Goal: Task Accomplishment & Management: Manage account settings

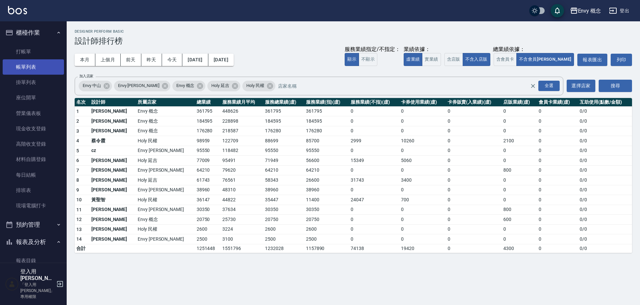
click at [37, 71] on link "帳單列表" at bounding box center [33, 66] width 61 height 15
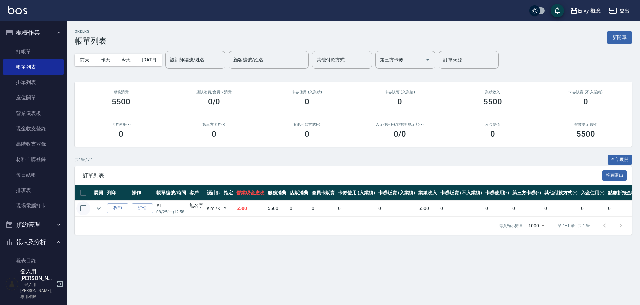
click at [84, 208] on input "checkbox" at bounding box center [83, 208] width 14 height 14
checkbox input "true"
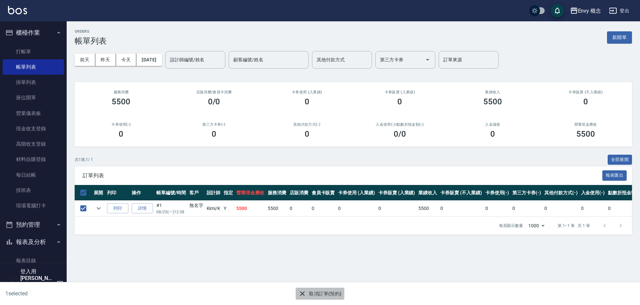
click at [331, 288] on button "取消訂單(預約)" at bounding box center [320, 294] width 48 height 12
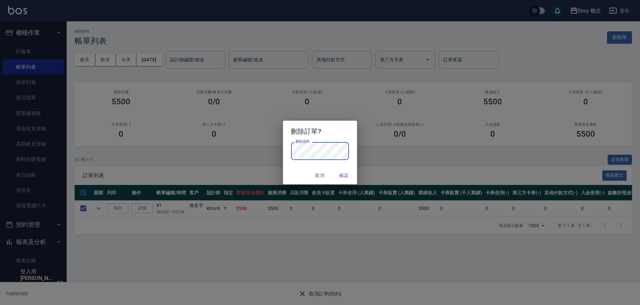
click at [342, 171] on button "確認" at bounding box center [343, 175] width 21 height 12
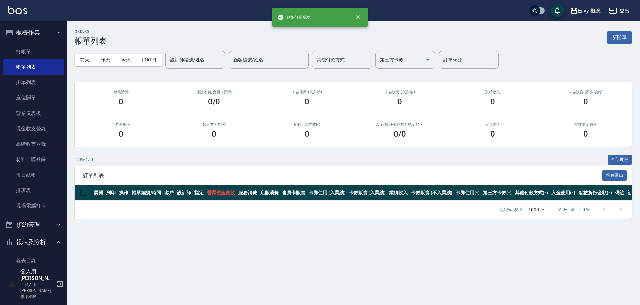
click at [582, 14] on div "Envy 概念" at bounding box center [589, 11] width 23 height 8
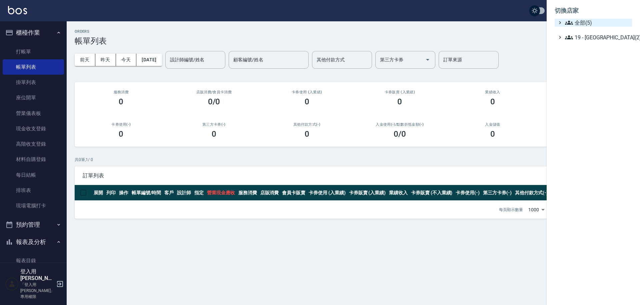
click at [592, 23] on span "全部(5)" at bounding box center [597, 23] width 64 height 8
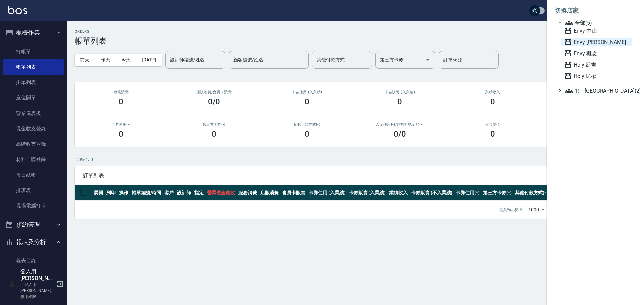
click at [597, 42] on span "Envy [PERSON_NAME]" at bounding box center [596, 42] width 65 height 8
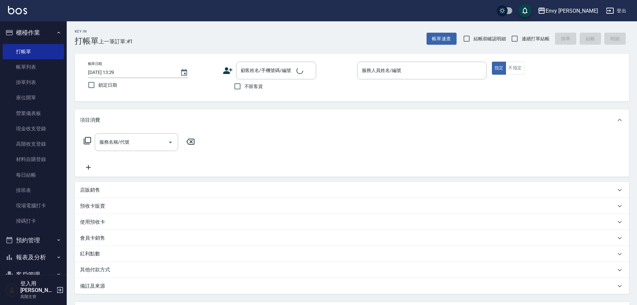
click at [38, 66] on link "帳單列表" at bounding box center [33, 66] width 61 height 15
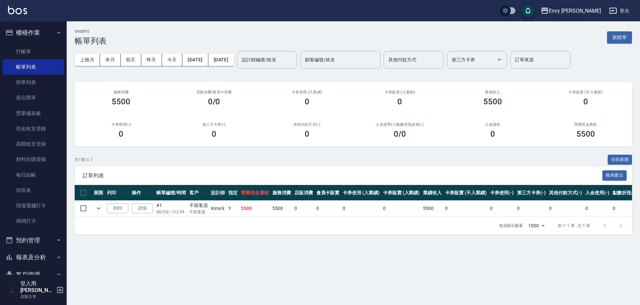
click at [589, 13] on div "Envy [PERSON_NAME]" at bounding box center [575, 11] width 52 height 8
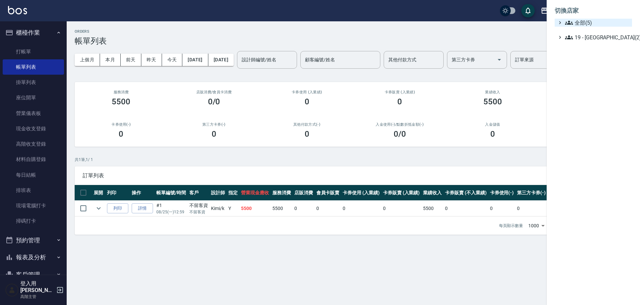
click at [588, 23] on span "全部(5)" at bounding box center [597, 23] width 64 height 8
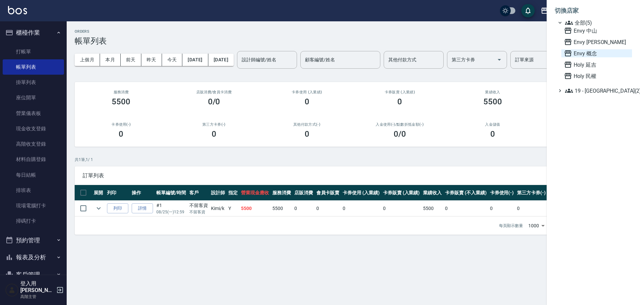
click at [593, 51] on span "Envy 概念" at bounding box center [596, 53] width 65 height 8
